Goal: Task Accomplishment & Management: Complete application form

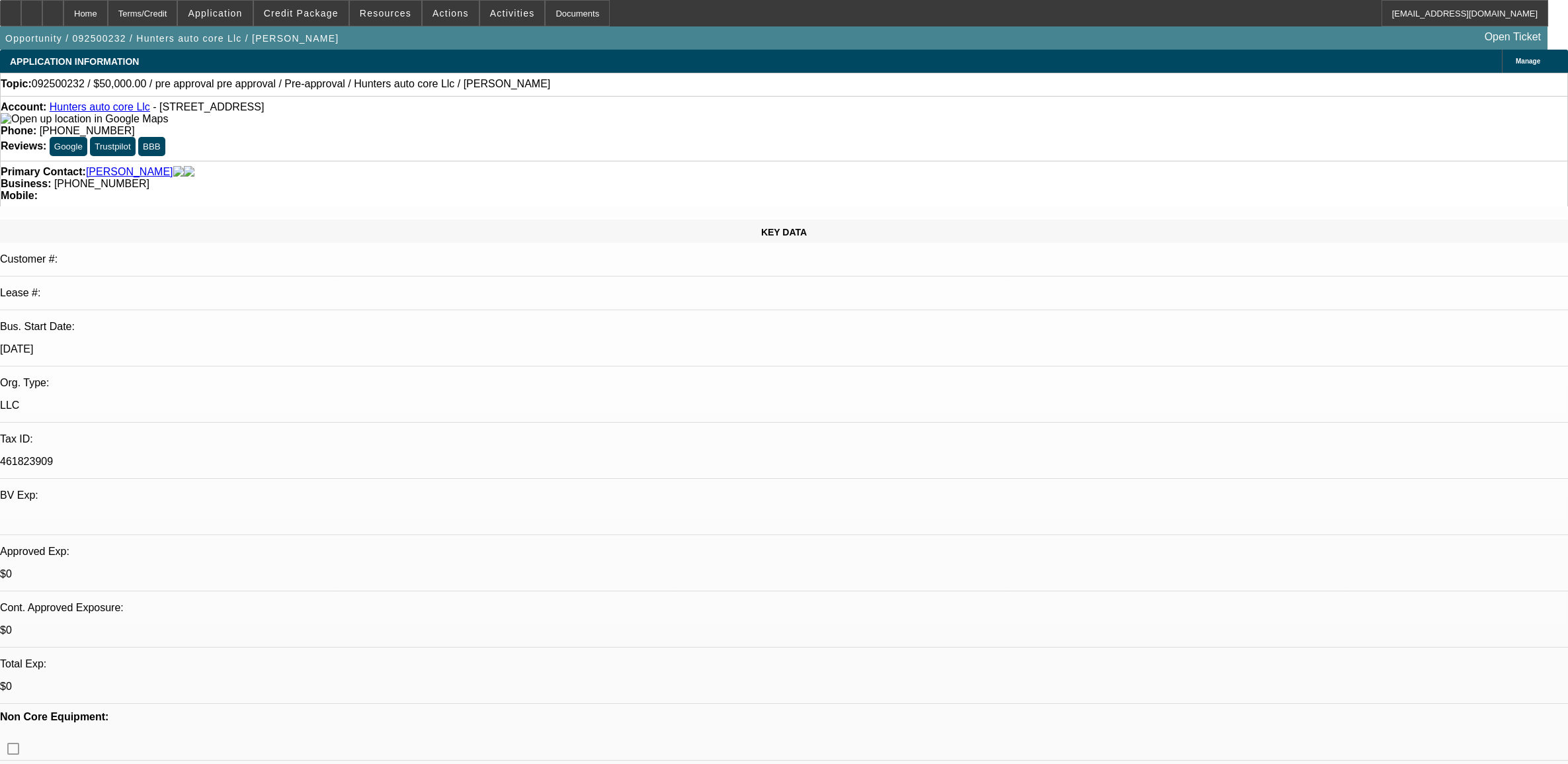
select select "0"
select select "6"
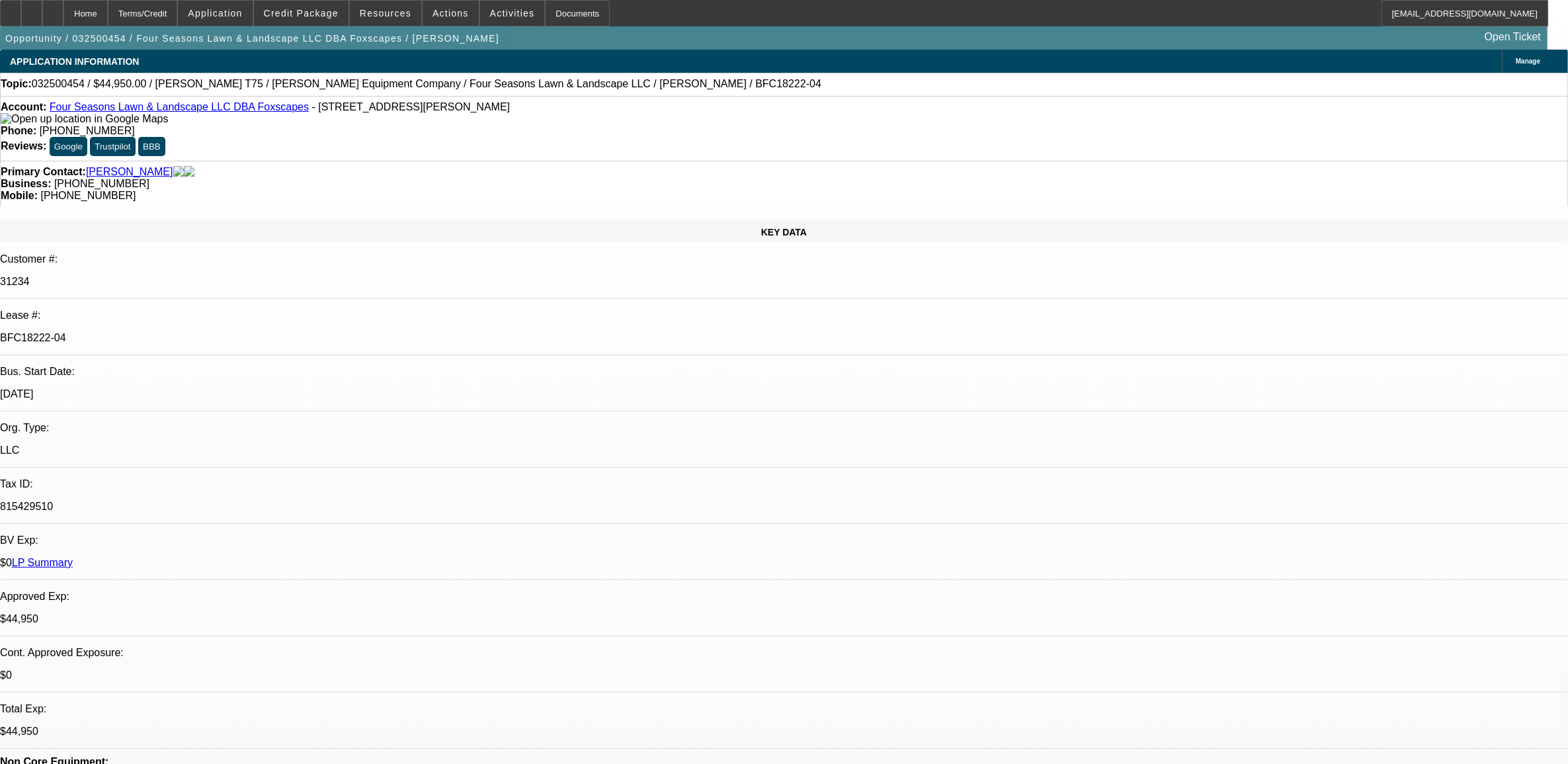
select select "0"
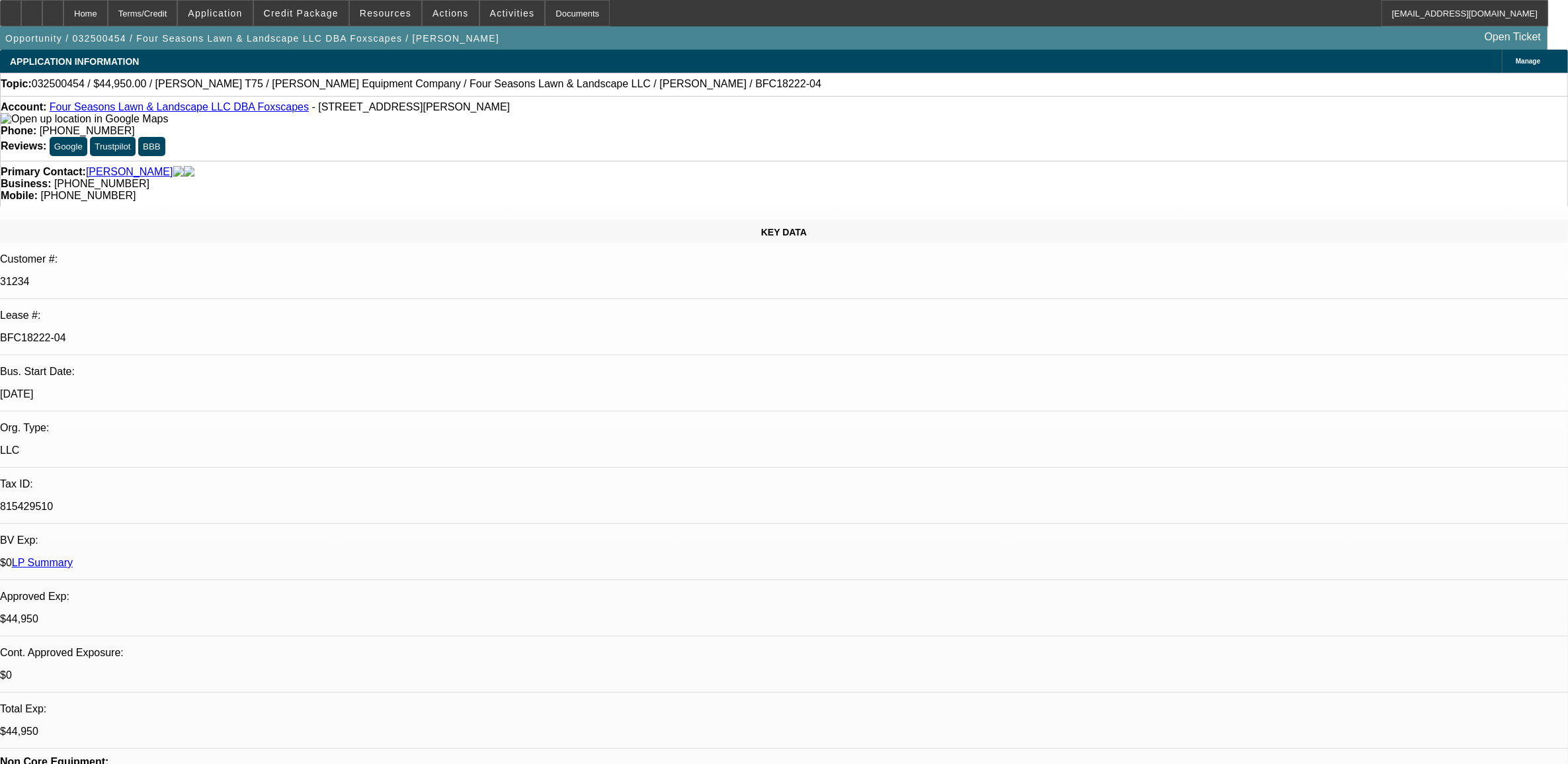
select select "0"
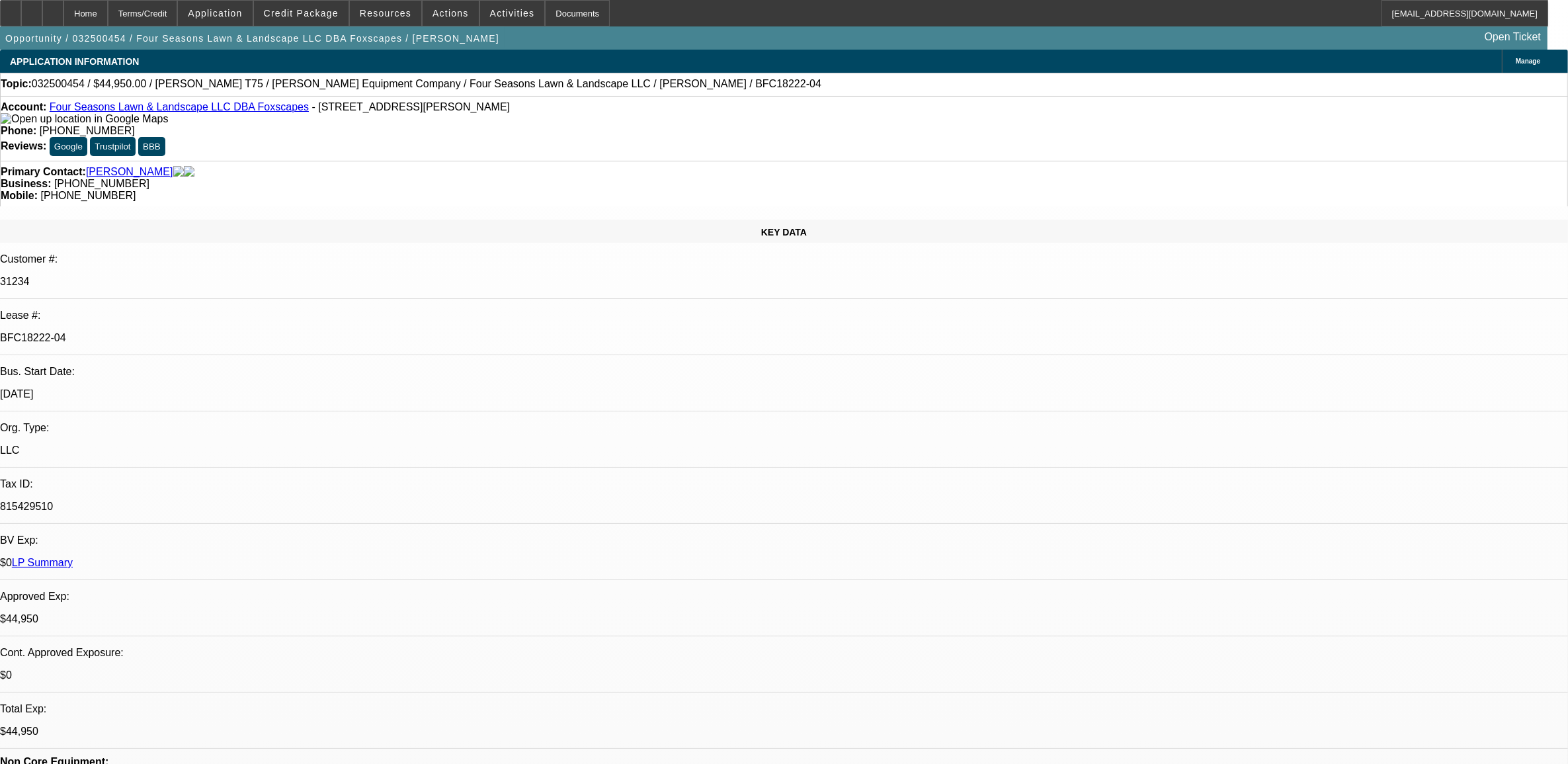
select select "0"
select select "1"
select select "6"
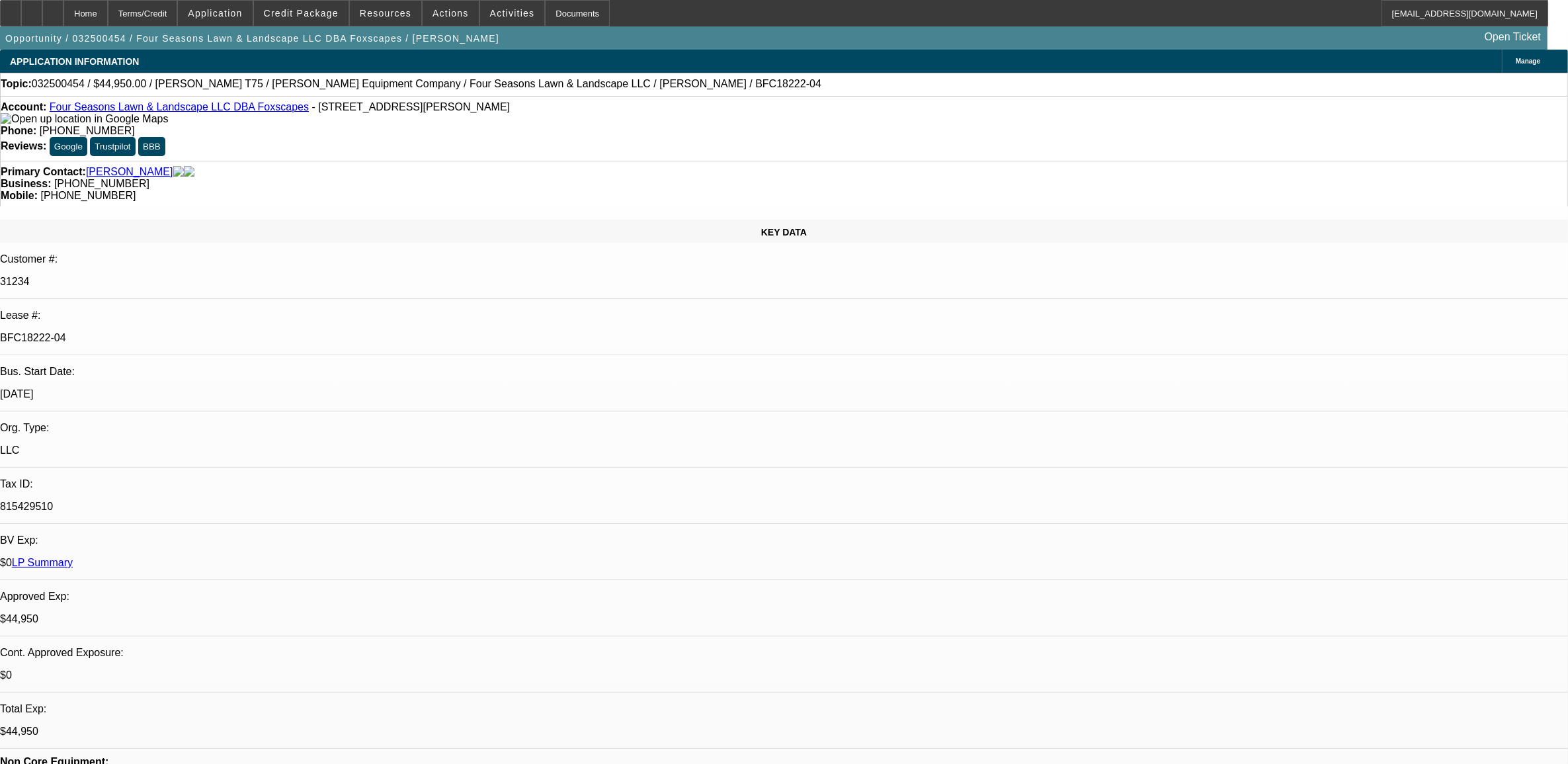
select select "1"
select select "6"
select select "1"
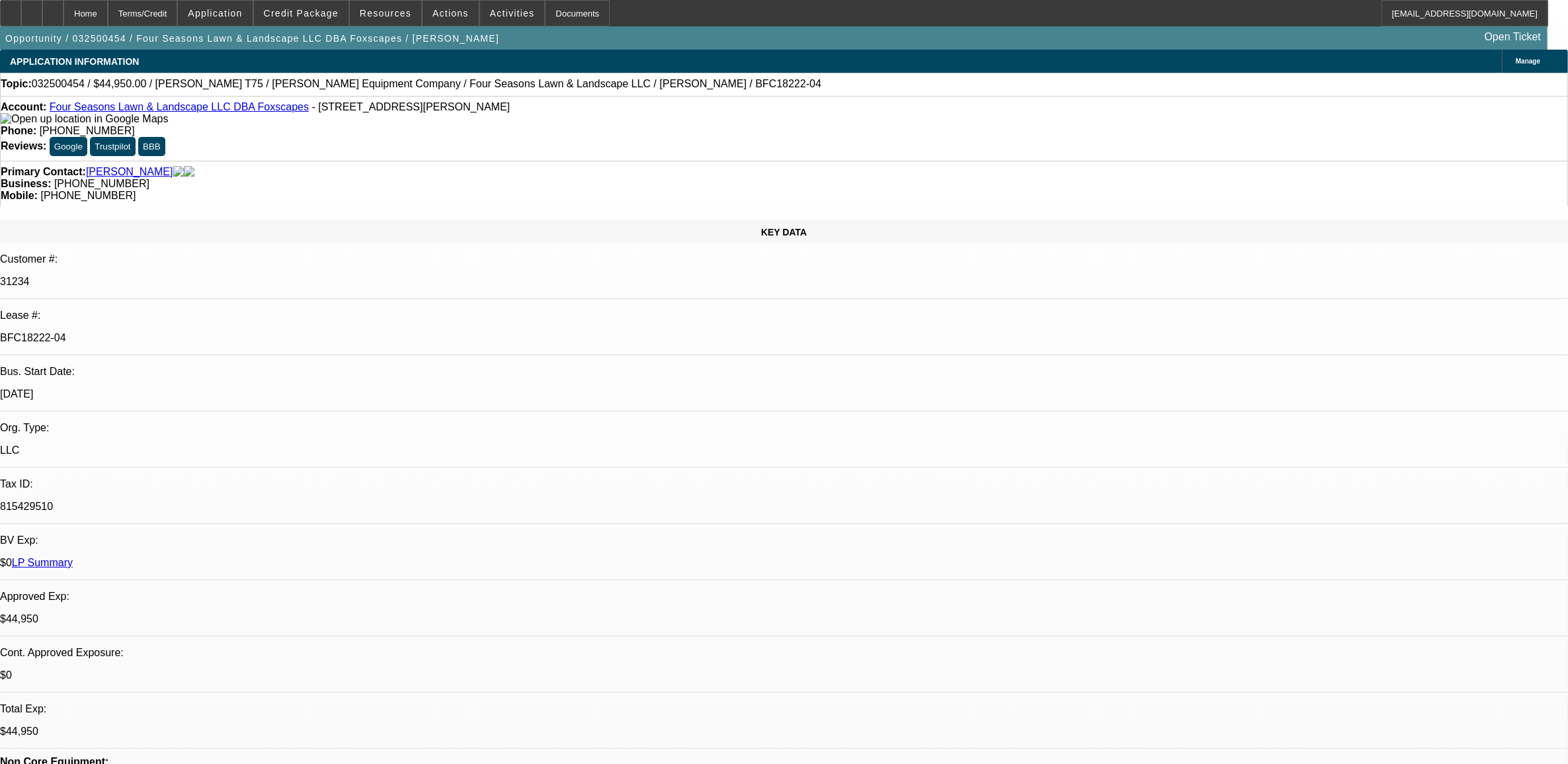
select select "6"
select select "1"
select select "6"
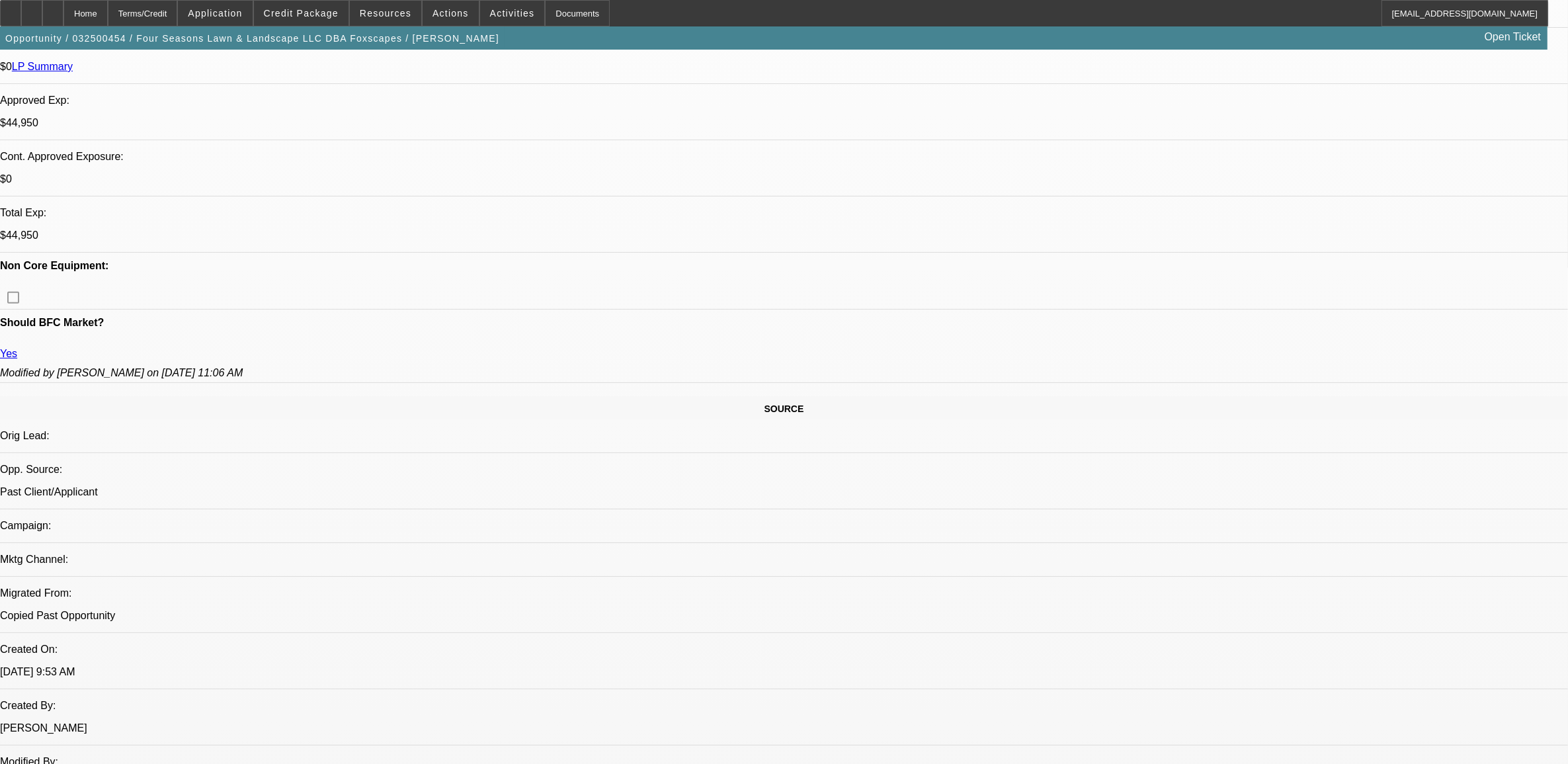
scroll to position [744, 0]
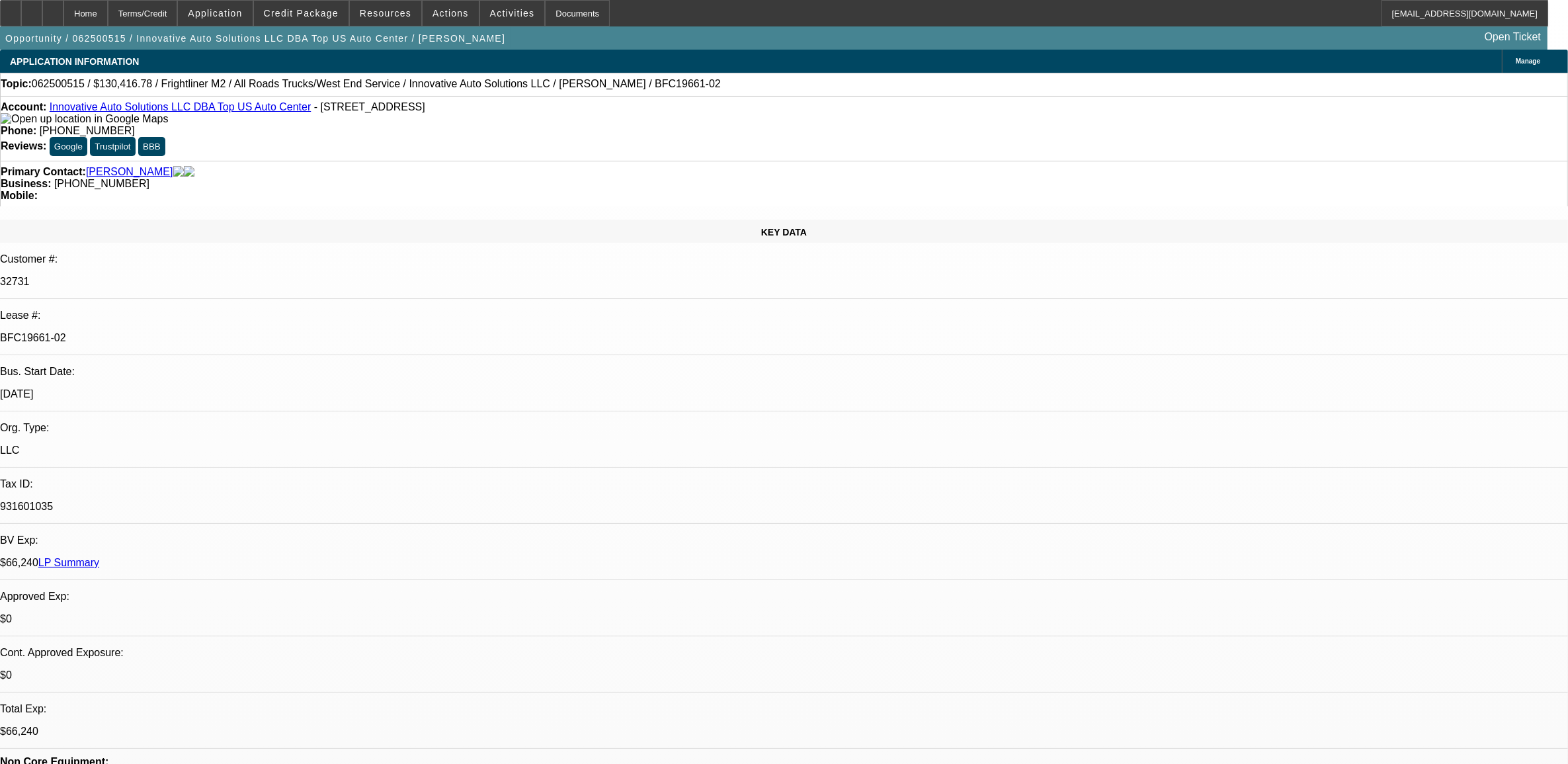
select select "0"
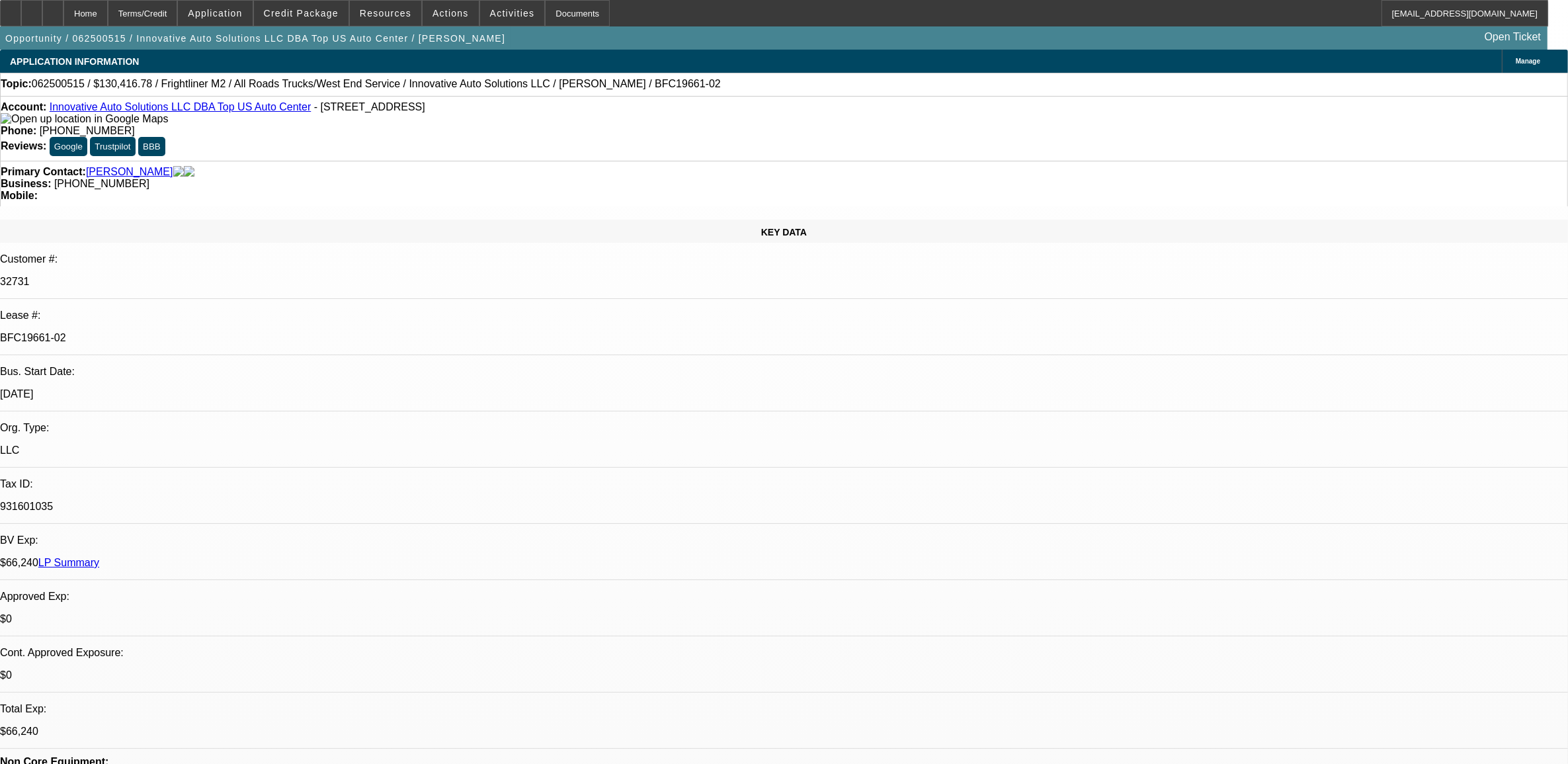
select select "0"
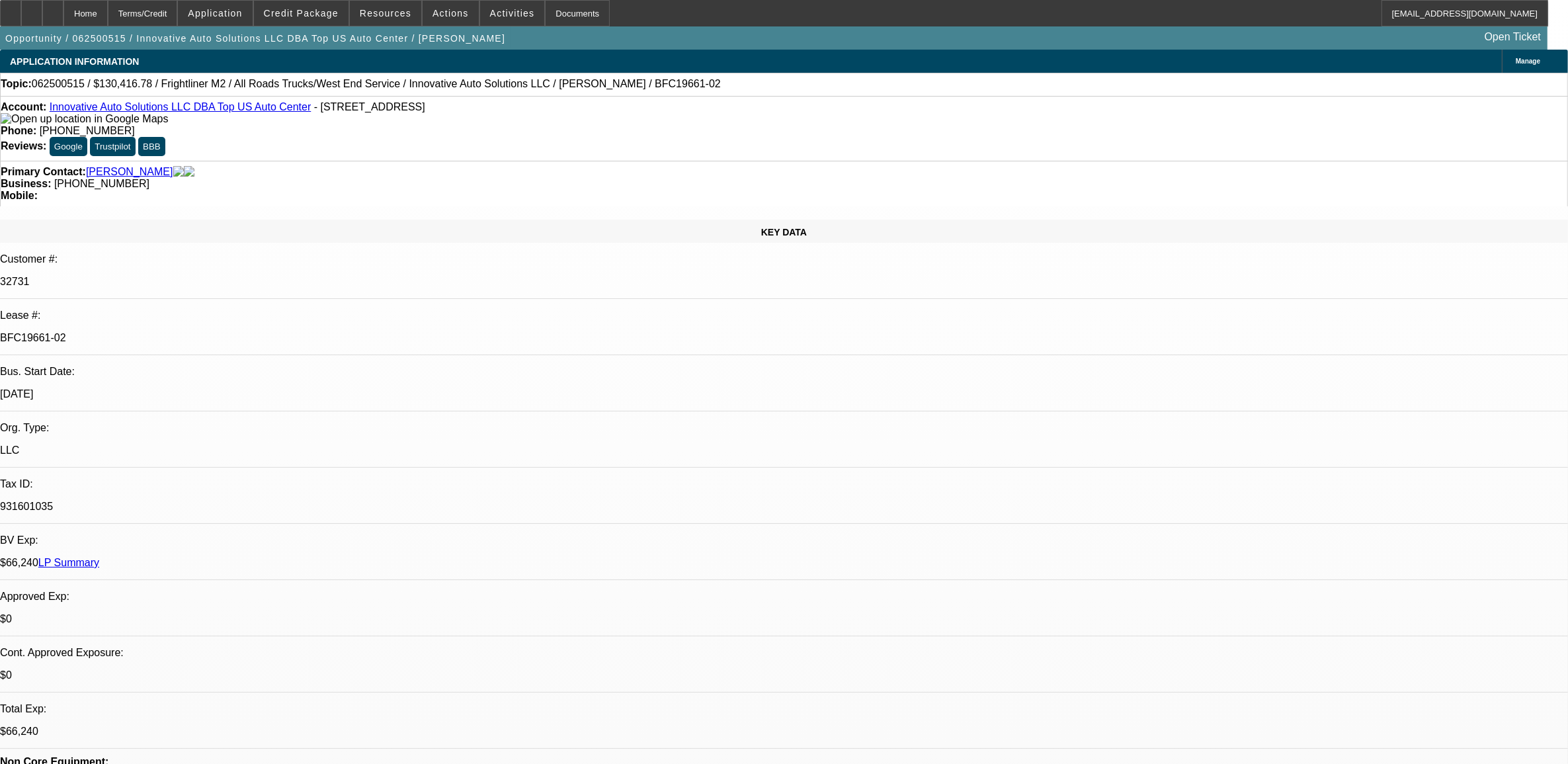
select select "0"
select select "1"
select select "2"
select select "6"
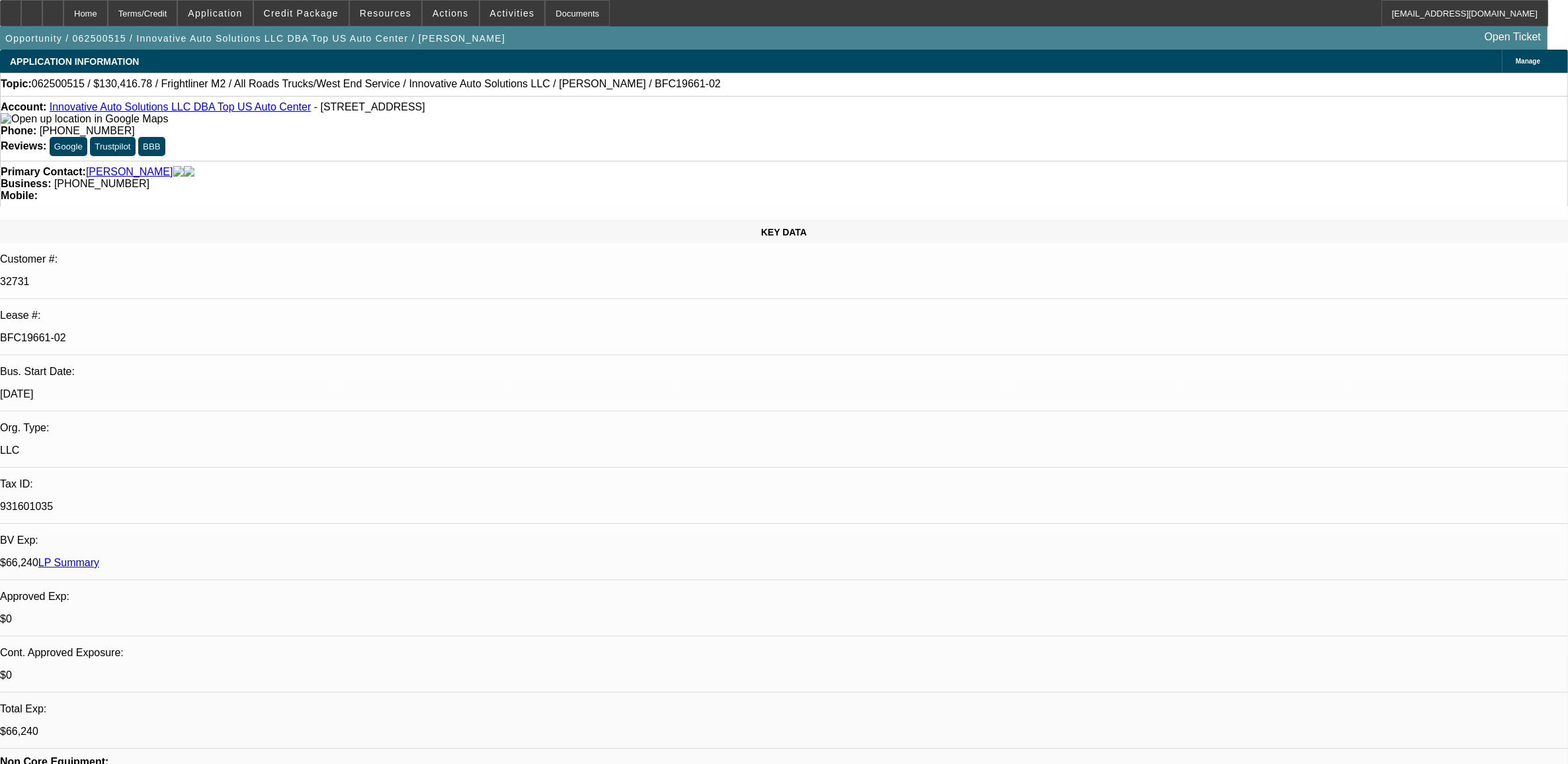
select select "1"
select select "6"
select select "1"
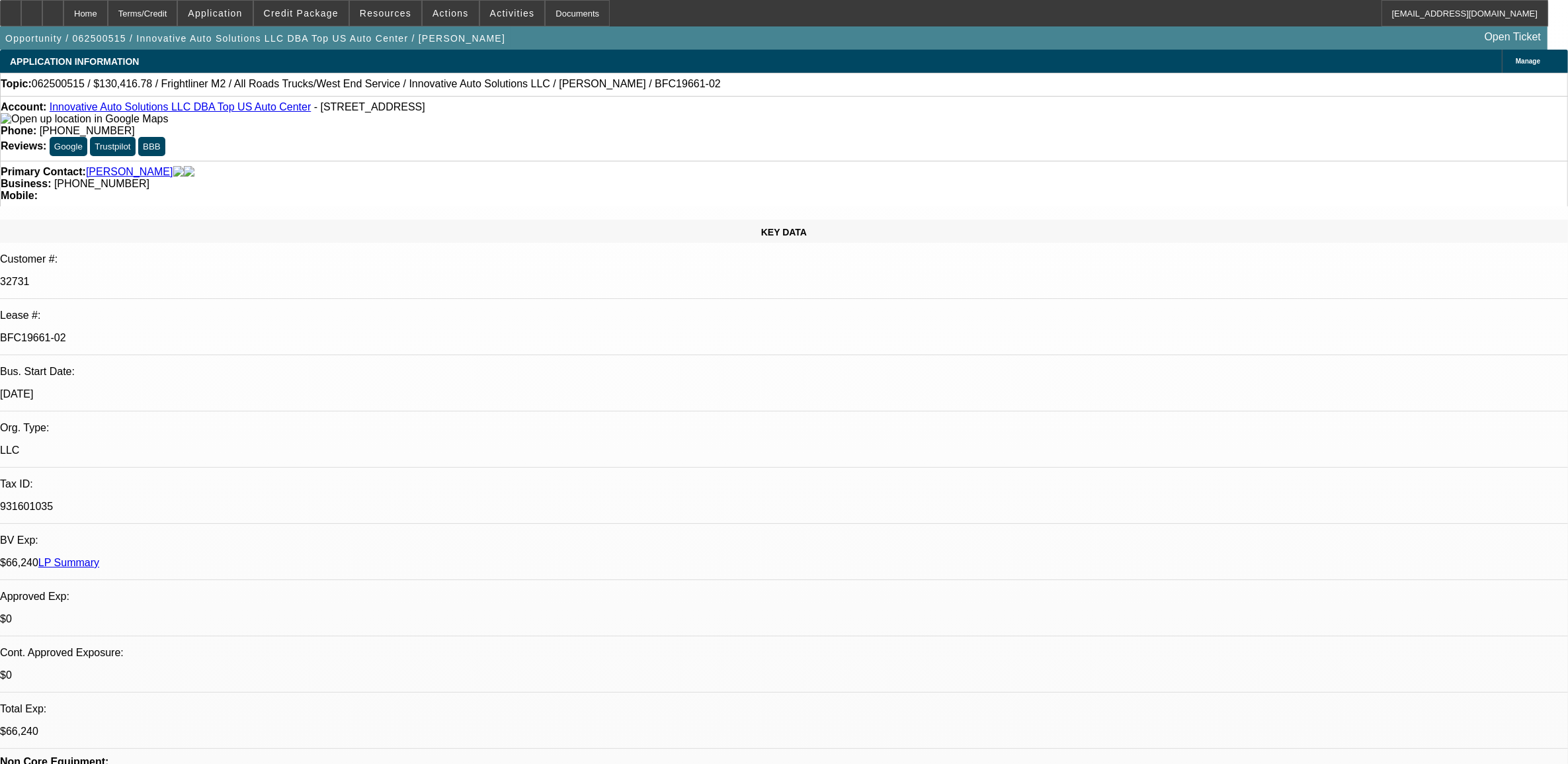
select select "6"
select select "1"
select select "6"
